Goal: Information Seeking & Learning: Learn about a topic

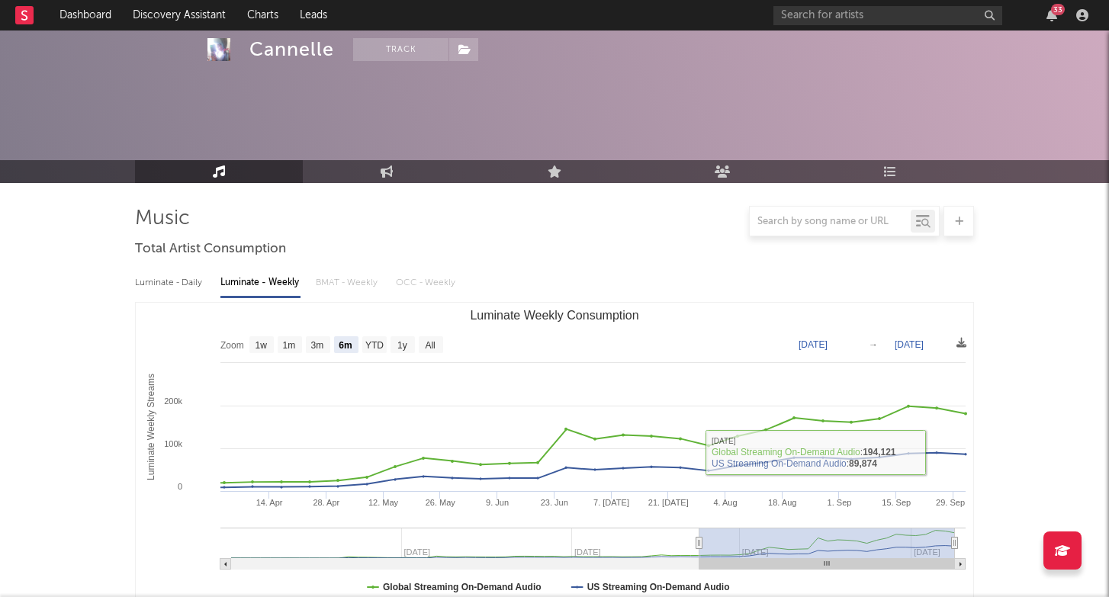
select select "6m"
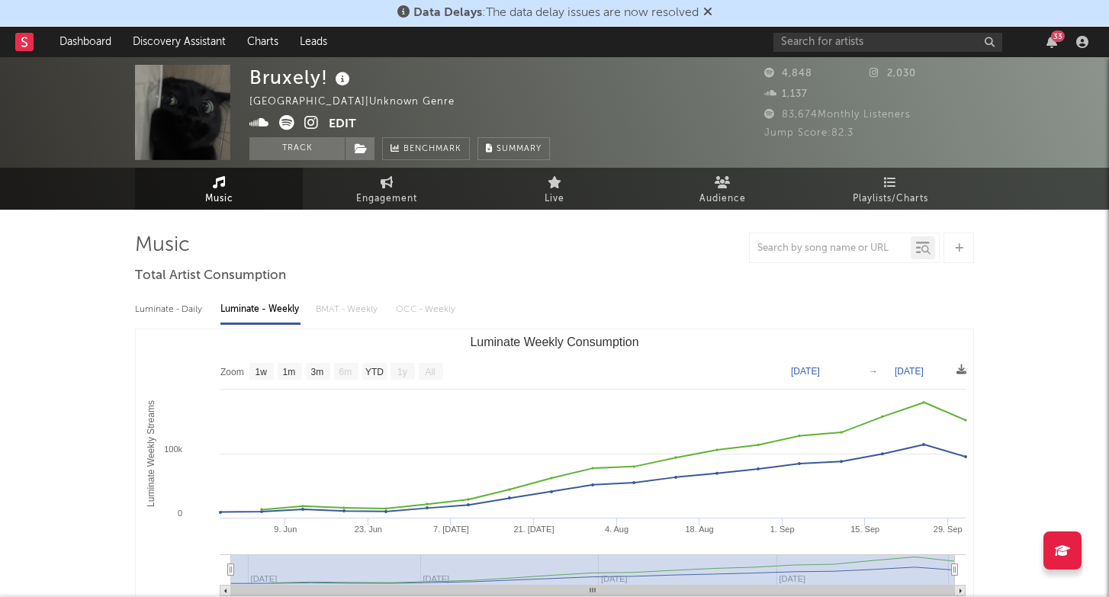
select select "1w"
click at [904, 31] on div "33" at bounding box center [933, 42] width 320 height 31
click at [901, 41] on input "text" at bounding box center [887, 42] width 229 height 19
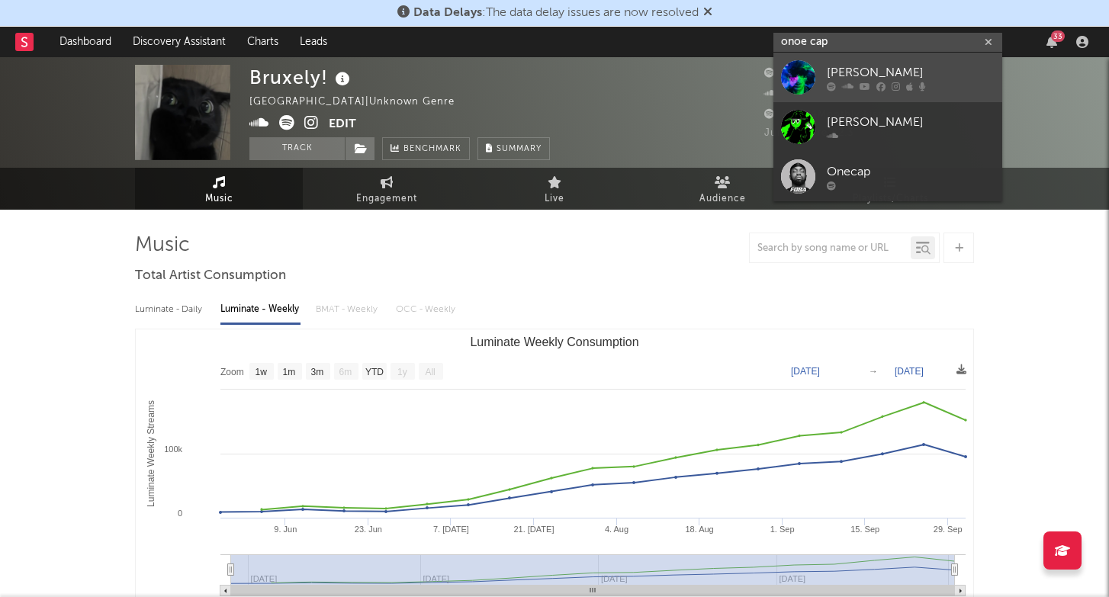
type input "onoe cap"
click at [932, 73] on div "[PERSON_NAME]" at bounding box center [911, 72] width 168 height 18
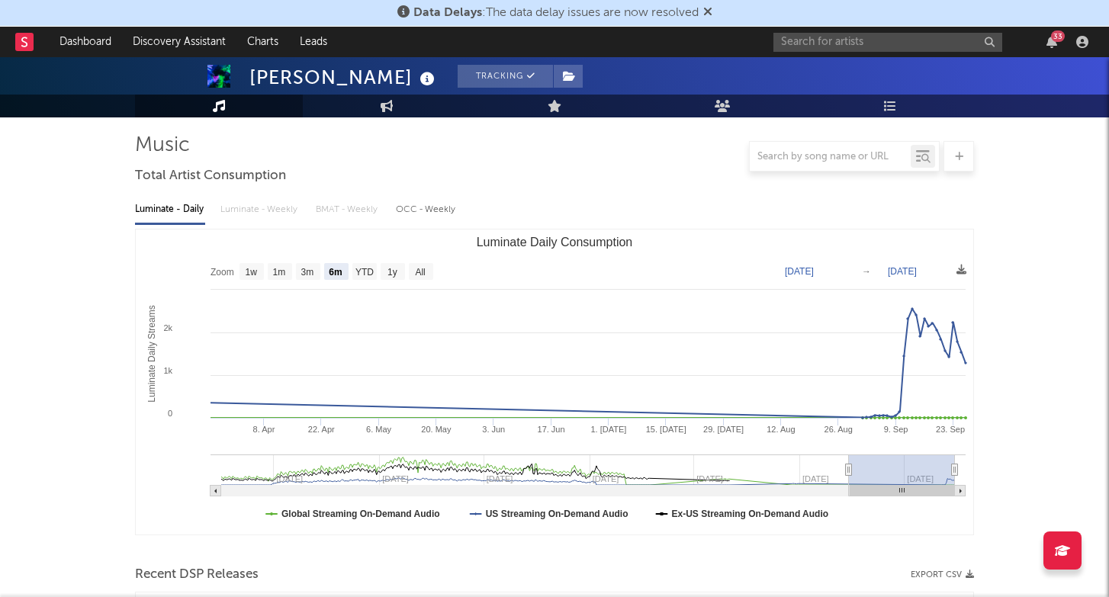
scroll to position [103, 0]
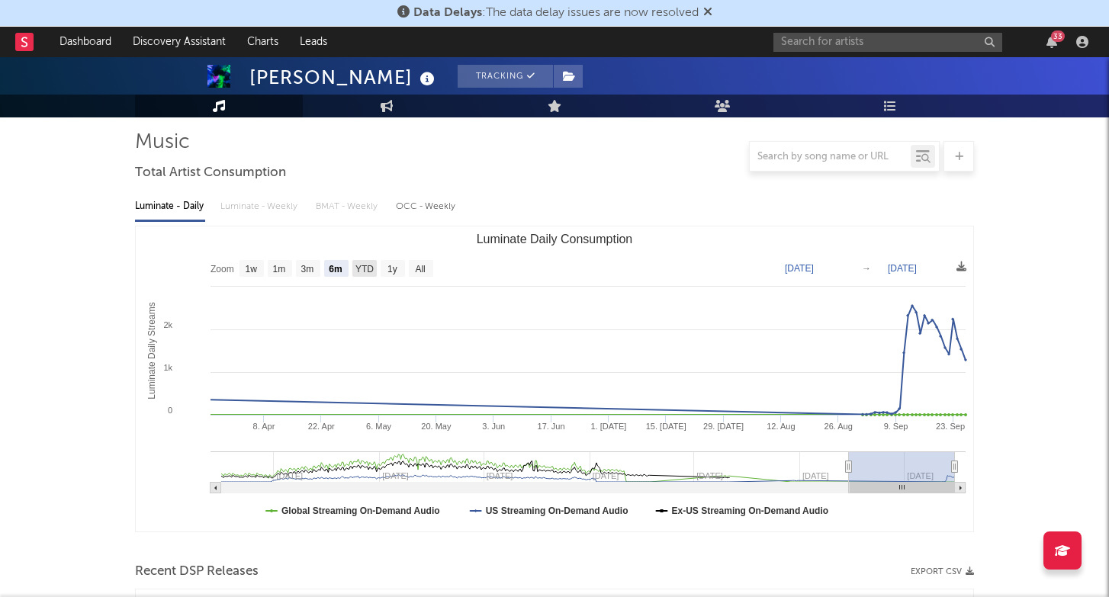
click at [358, 265] on text "YTD" at bounding box center [364, 269] width 18 height 11
select select "YTD"
type input "[DATE]"
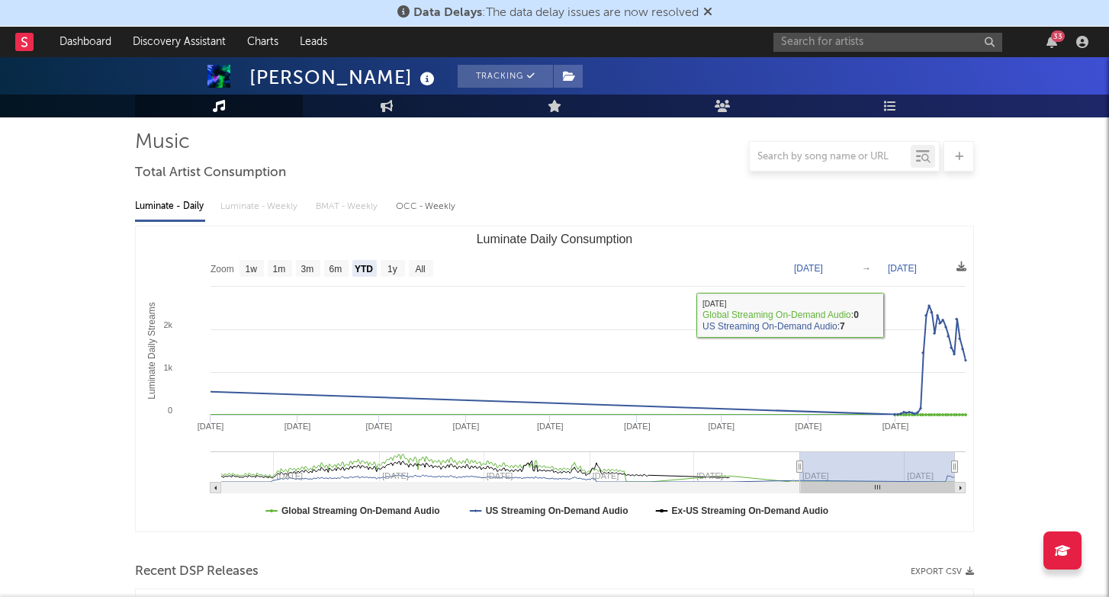
click at [440, 206] on div "OCC - Weekly" at bounding box center [426, 207] width 61 height 26
select select "6m"
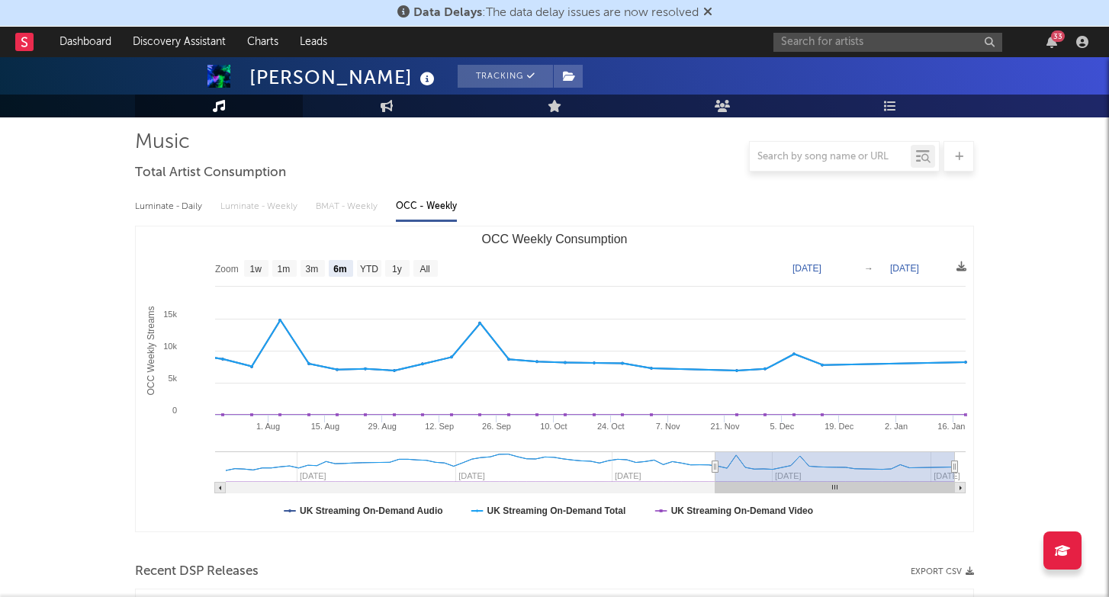
click at [228, 113] on link "Music" at bounding box center [219, 106] width 168 height 23
